Goal: Task Accomplishment & Management: Use online tool/utility

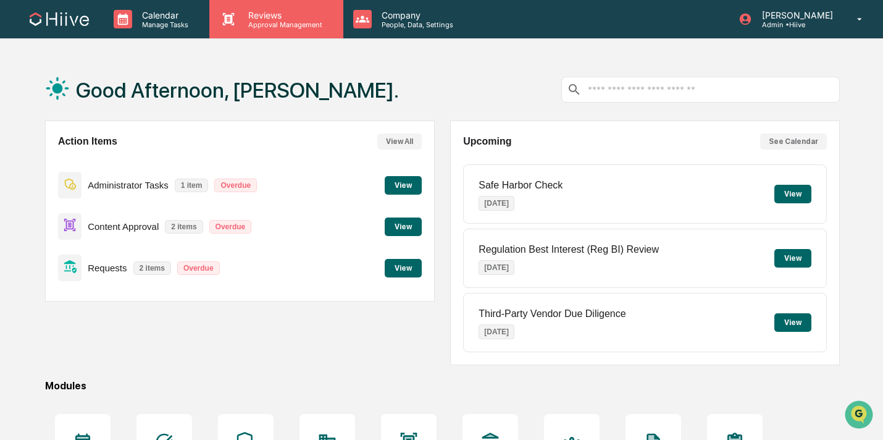
click at [282, 23] on p "Approval Management" at bounding box center [283, 24] width 90 height 9
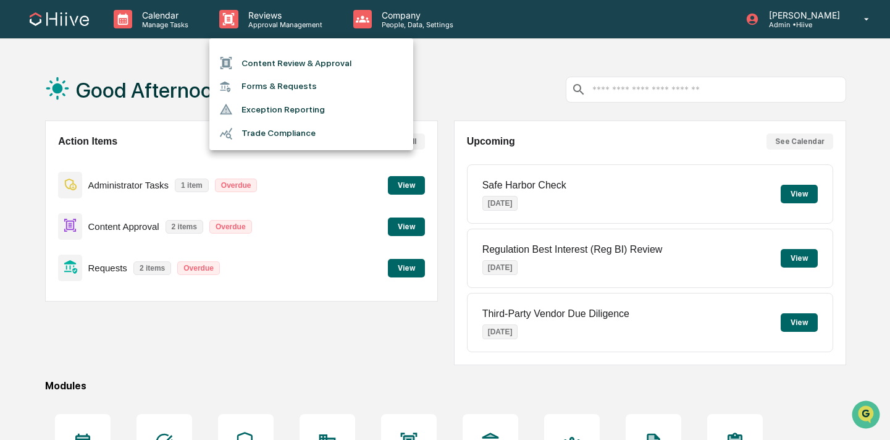
click at [281, 91] on li "Forms & Requests" at bounding box center [311, 86] width 204 height 23
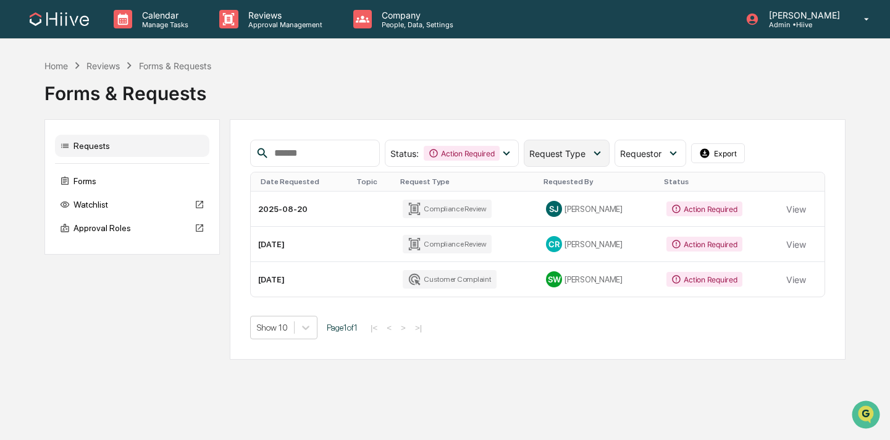
click at [541, 158] on span "Request Type" at bounding box center [557, 153] width 56 height 11
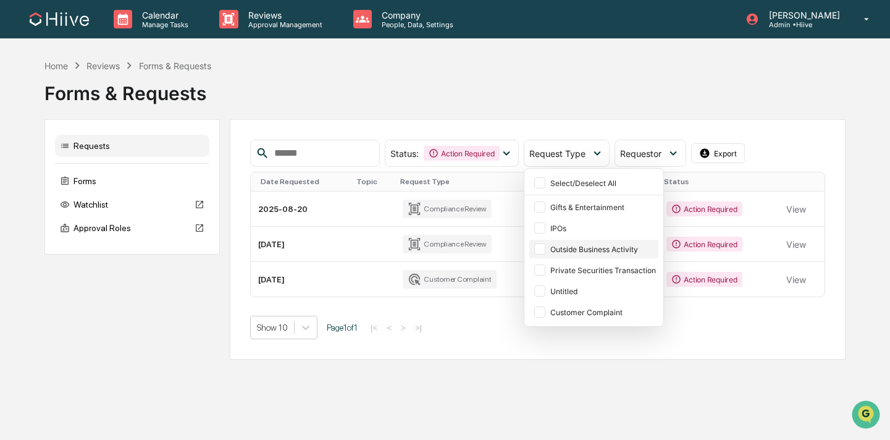
click at [592, 248] on div "Outside Business Activity" at bounding box center [603, 249] width 106 height 9
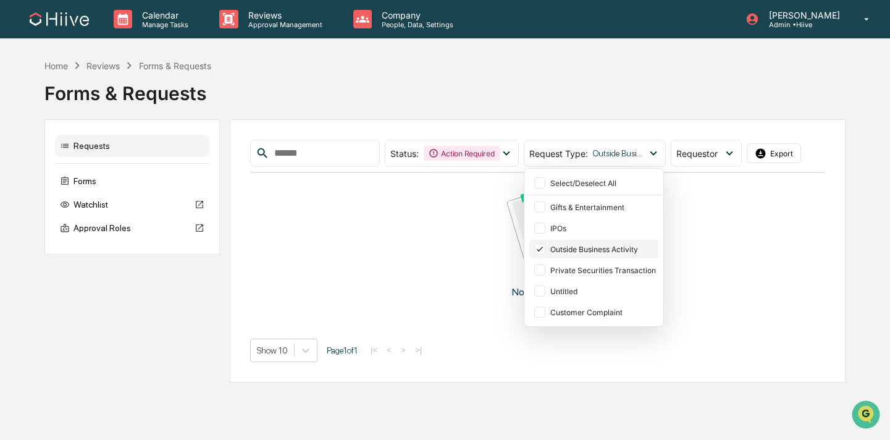
click at [584, 251] on div "Outside Business Activity" at bounding box center [603, 249] width 106 height 9
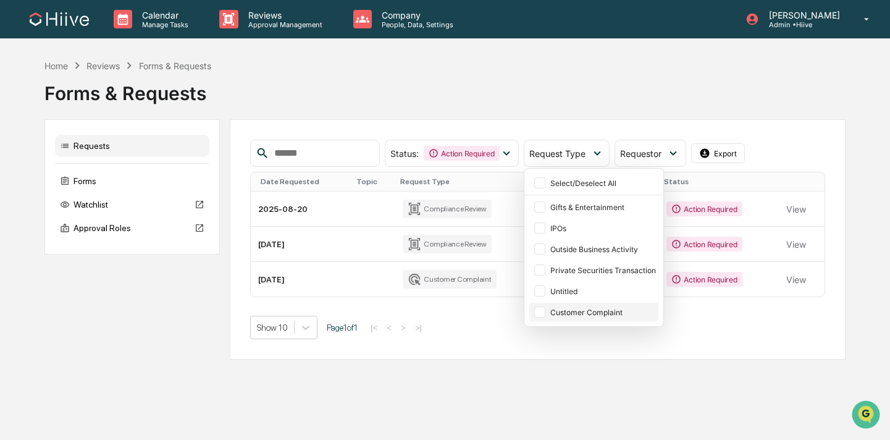
click at [578, 308] on div "Customer Complaint" at bounding box center [603, 312] width 106 height 9
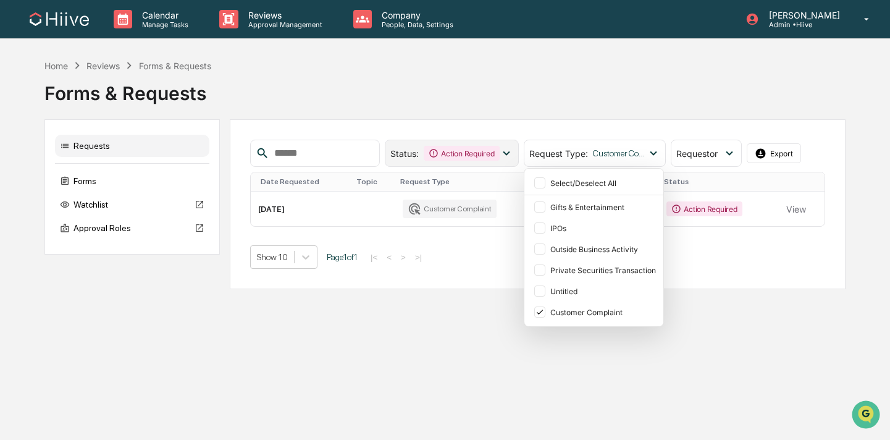
click at [479, 161] on div "Status : Action Required" at bounding box center [452, 153] width 134 height 27
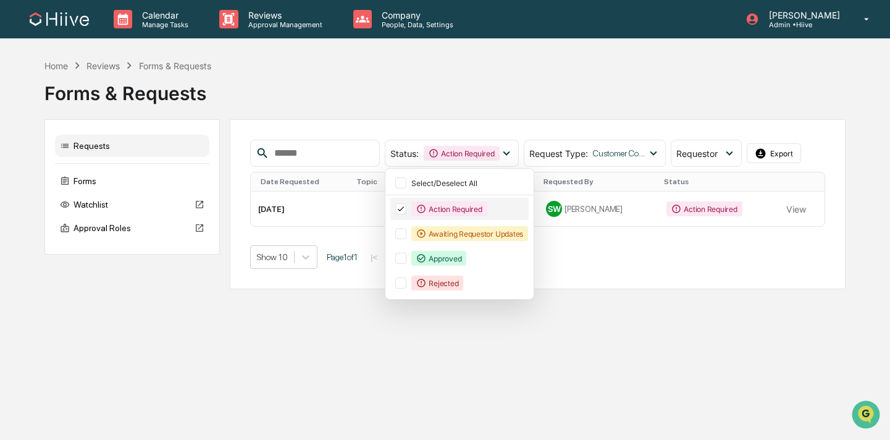
click at [434, 215] on div "Action Required" at bounding box center [448, 208] width 75 height 15
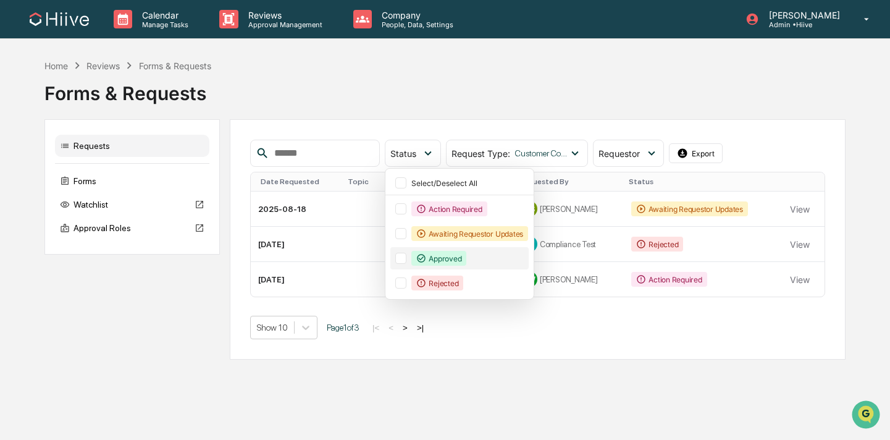
click at [445, 253] on div "Approved" at bounding box center [438, 258] width 55 height 15
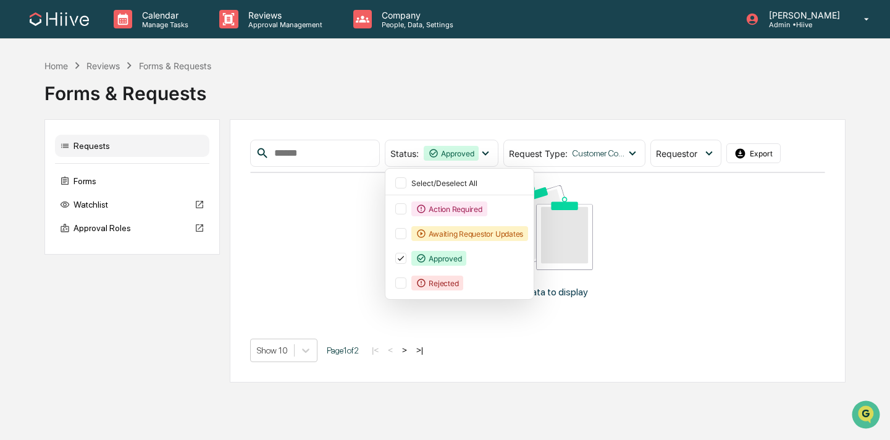
click at [742, 113] on div "Home Reviews Forms & Requests Forms & Requests Requests Forms Watchlist Approva…" at bounding box center [444, 221] width 801 height 324
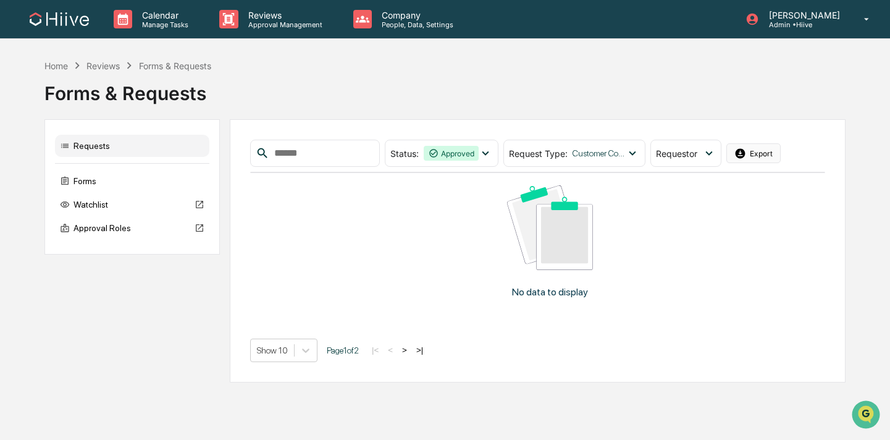
click at [755, 159] on button "Export" at bounding box center [753, 153] width 54 height 20
click at [479, 159] on div "Approved" at bounding box center [451, 153] width 55 height 15
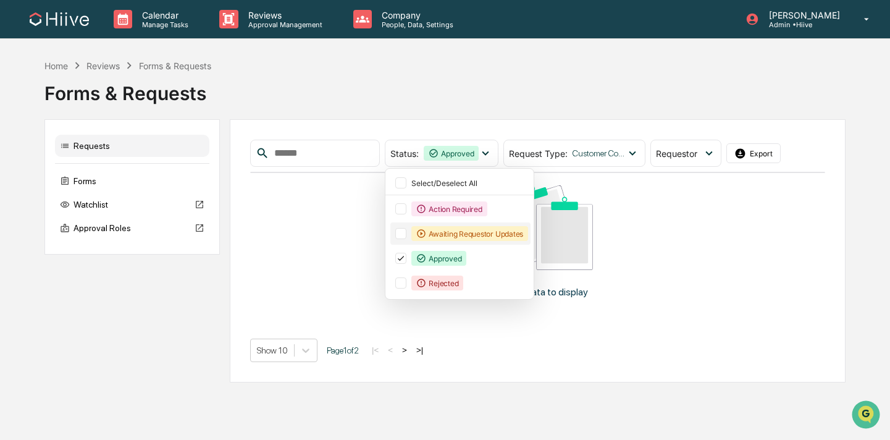
click at [452, 236] on div "Awaiting Requestor Updates" at bounding box center [469, 233] width 117 height 15
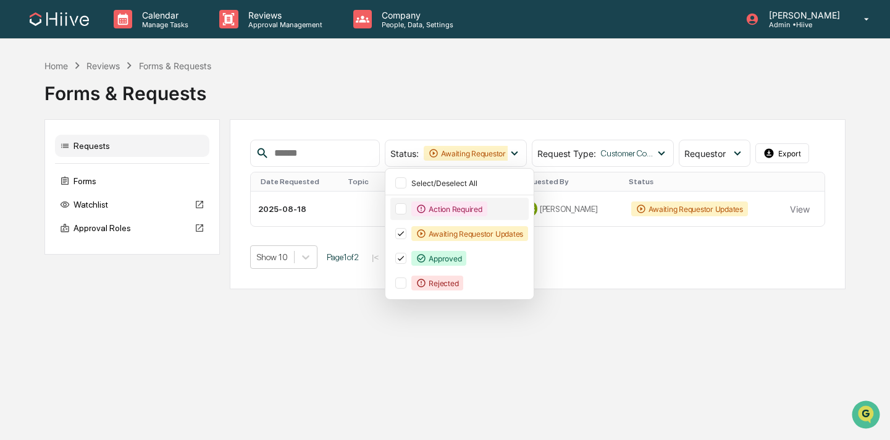
click at [447, 211] on div "Action Required" at bounding box center [448, 208] width 75 height 15
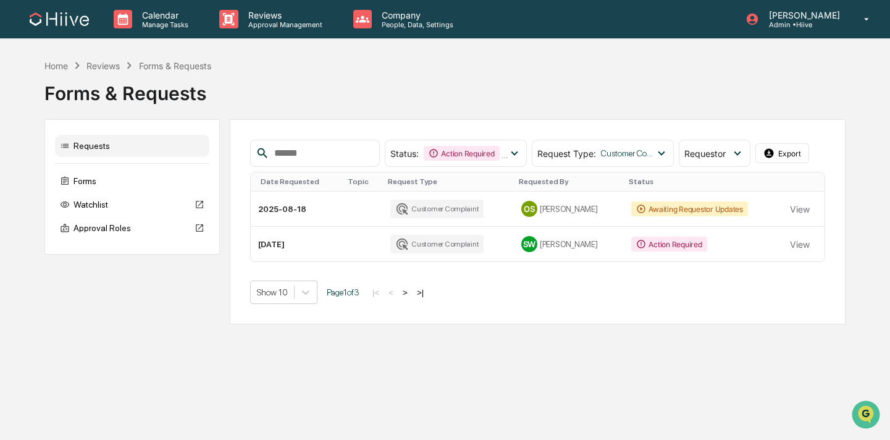
click at [712, 111] on div "Home Reviews Forms & Requests Forms & Requests Requests Forms Watchlist Approva…" at bounding box center [444, 192] width 801 height 266
click at [795, 149] on button "Export" at bounding box center [782, 153] width 54 height 20
